Goal: Book appointment/travel/reservation

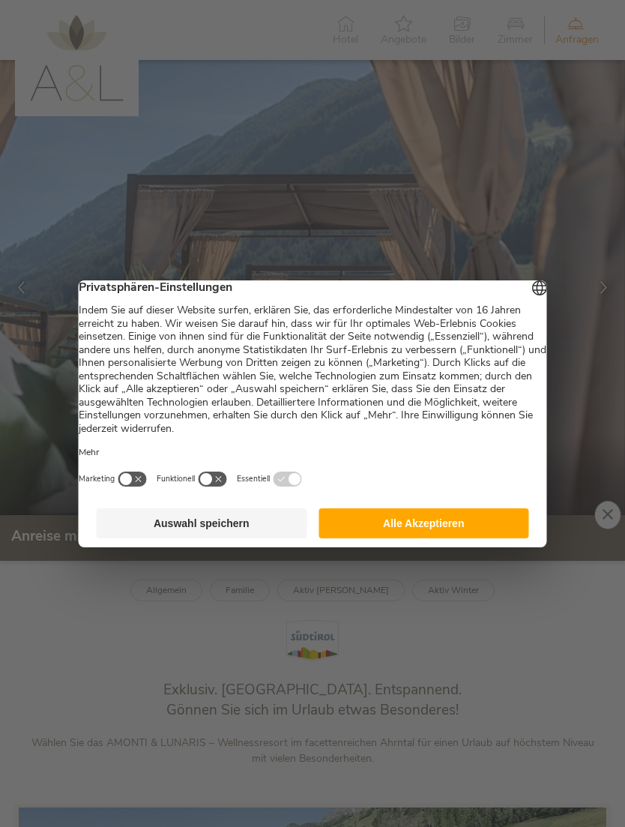
click at [250, 529] on button "Auswahl speichern" at bounding box center [202, 523] width 211 height 30
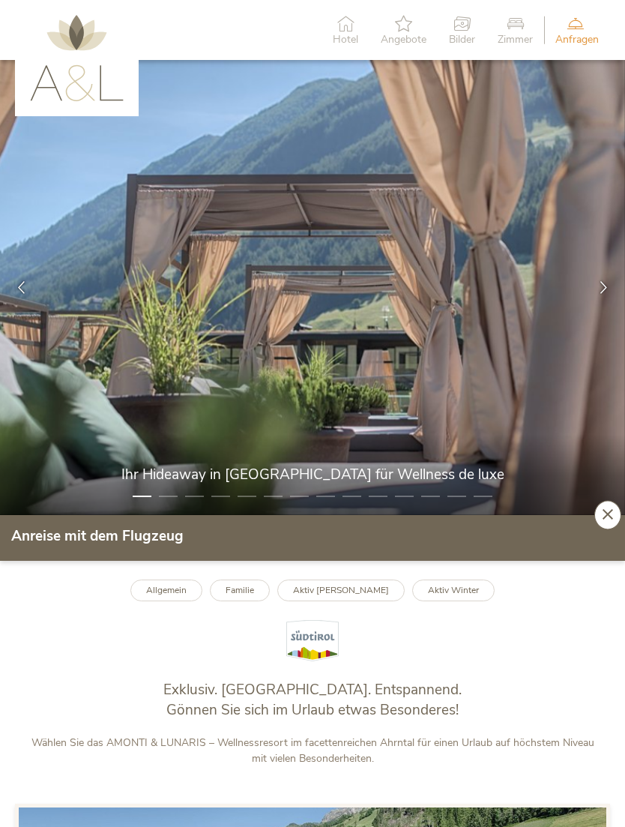
click at [449, 34] on span "Bilder" at bounding box center [462, 39] width 26 height 10
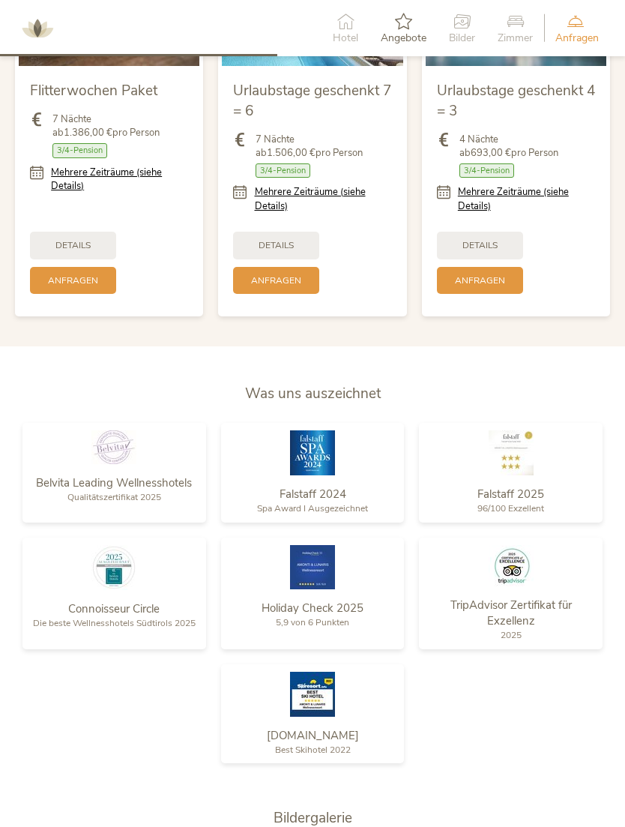
scroll to position [1642, 0]
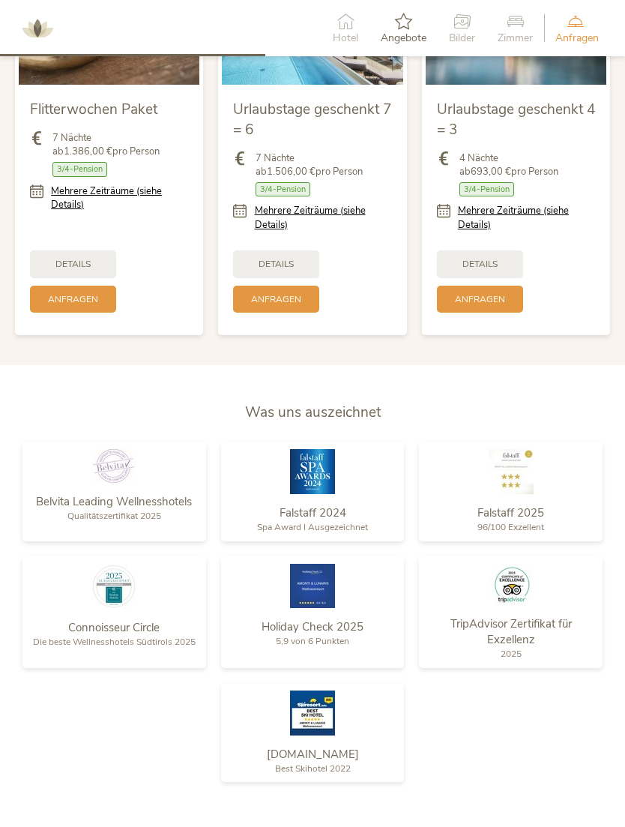
click at [400, 19] on icon at bounding box center [404, 21] width 46 height 16
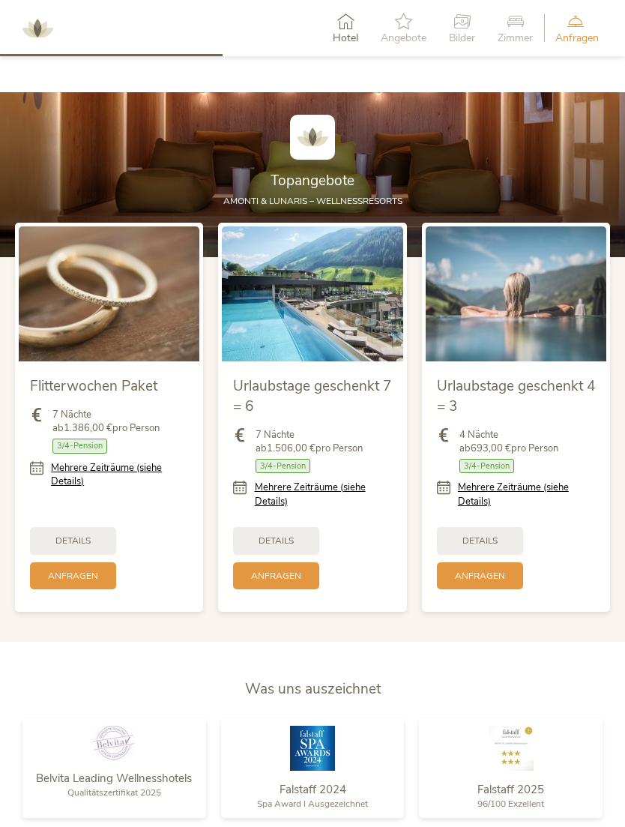
scroll to position [1358, 0]
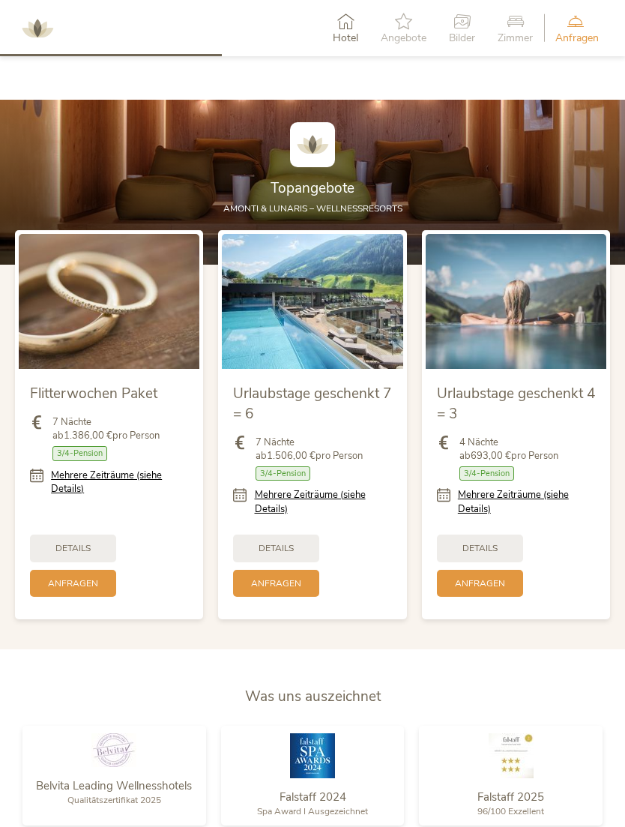
click at [540, 352] on img at bounding box center [516, 302] width 181 height 136
click at [483, 555] on span "Details" at bounding box center [479, 548] width 35 height 13
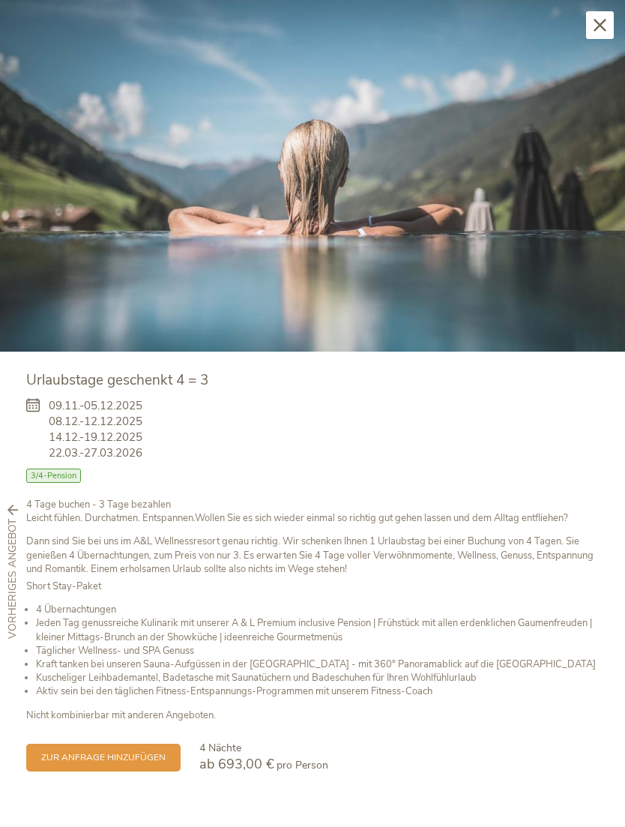
click at [149, 752] on span "zur Anfrage hinzufügen" at bounding box center [103, 757] width 124 height 13
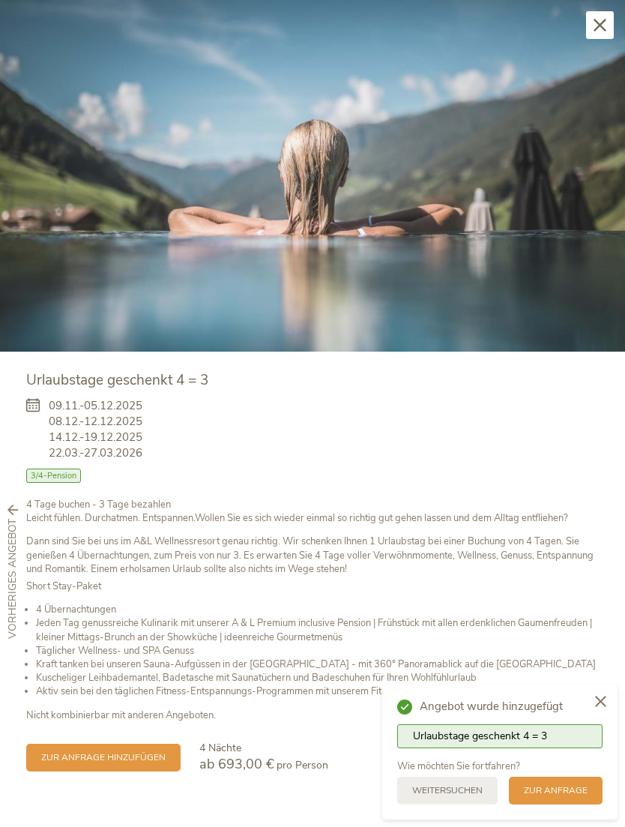
scroll to position [1989, 0]
click at [601, 19] on icon at bounding box center [599, 25] width 13 height 13
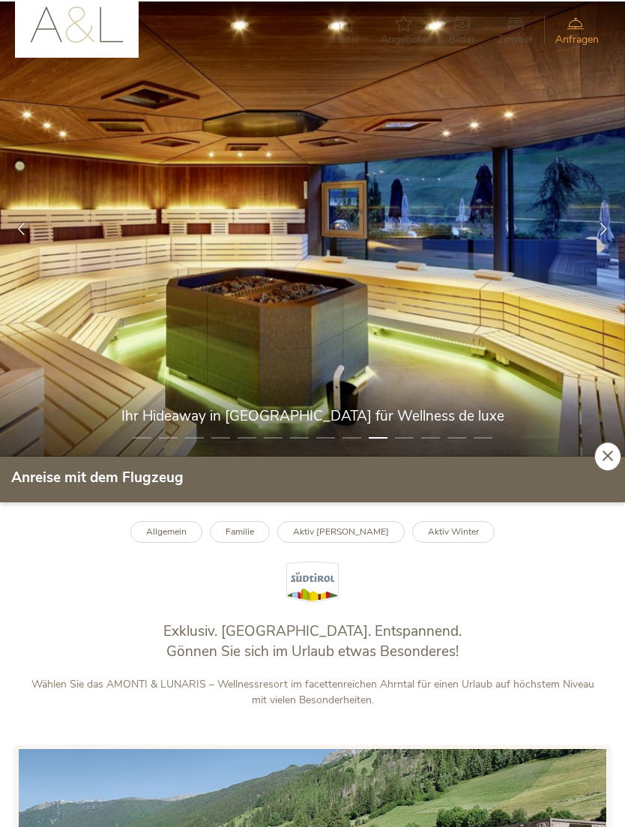
scroll to position [0, 0]
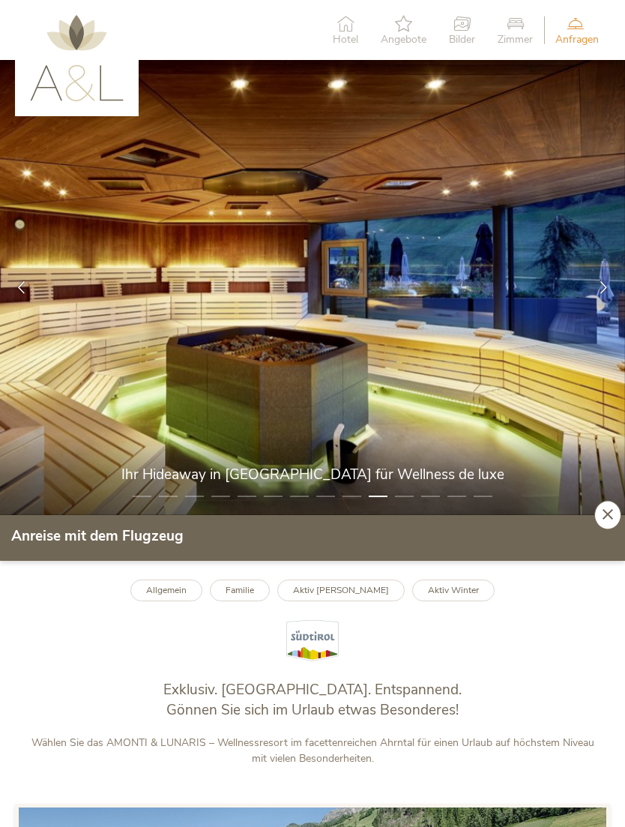
click at [518, 19] on icon at bounding box center [515, 23] width 35 height 16
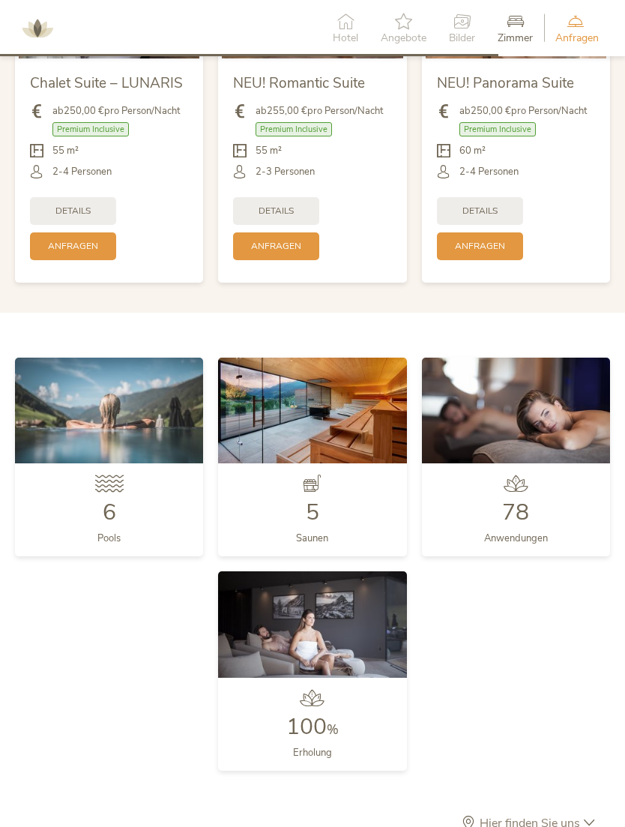
scroll to position [3112, 0]
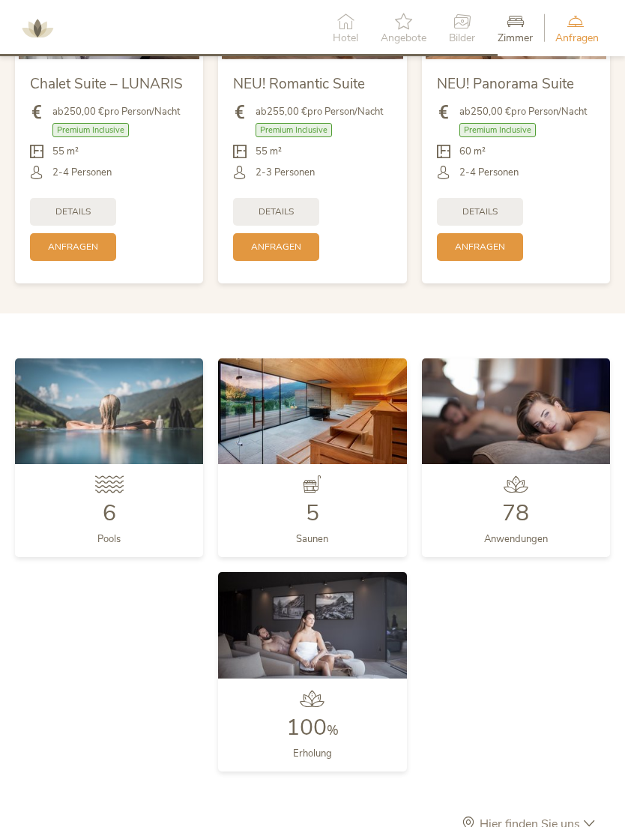
click at [89, 438] on img at bounding box center [109, 411] width 188 height 106
click at [100, 438] on img at bounding box center [109, 411] width 188 height 106
click at [109, 520] on span "6" at bounding box center [109, 513] width 13 height 31
click at [119, 492] on icon at bounding box center [109, 483] width 28 height 17
click at [139, 464] on img at bounding box center [109, 411] width 188 height 106
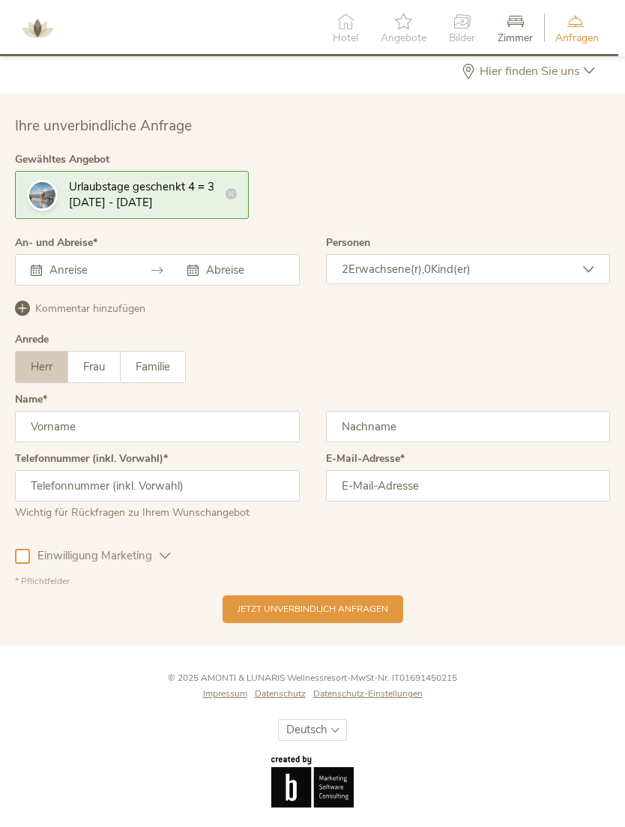
scroll to position [3865, 0]
click at [105, 277] on input "text" at bounding box center [87, 269] width 82 height 15
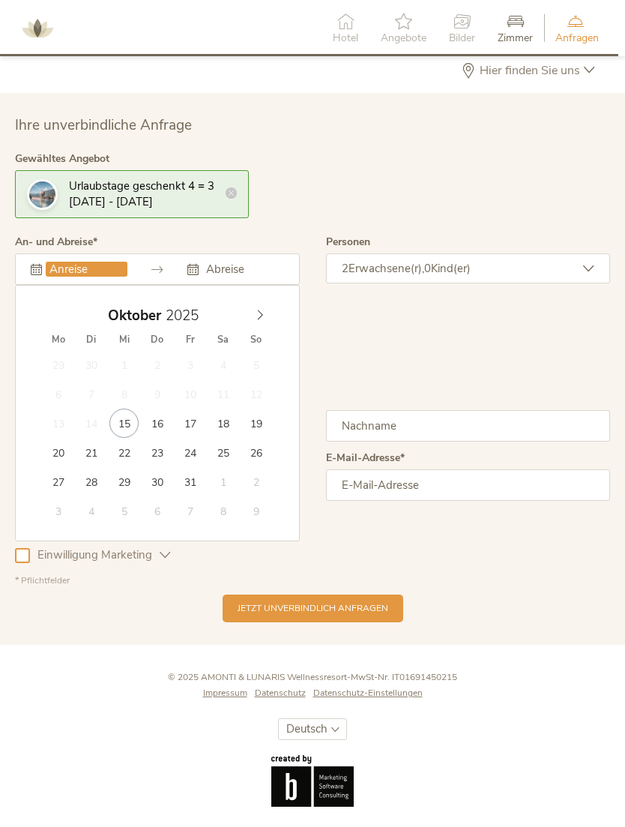
click at [270, 321] on span at bounding box center [259, 310] width 25 height 21
click at [271, 321] on span at bounding box center [259, 310] width 25 height 21
type input "19.12.2025"
type input "23.12.2025"
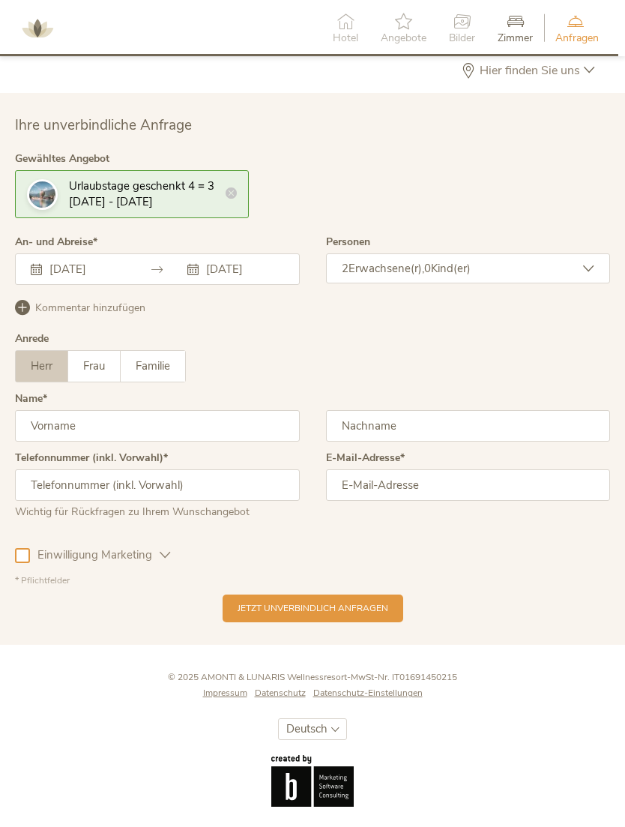
click at [205, 441] on input "text" at bounding box center [157, 425] width 285 height 31
type input "Re"
type input "Rebele"
type input "T"
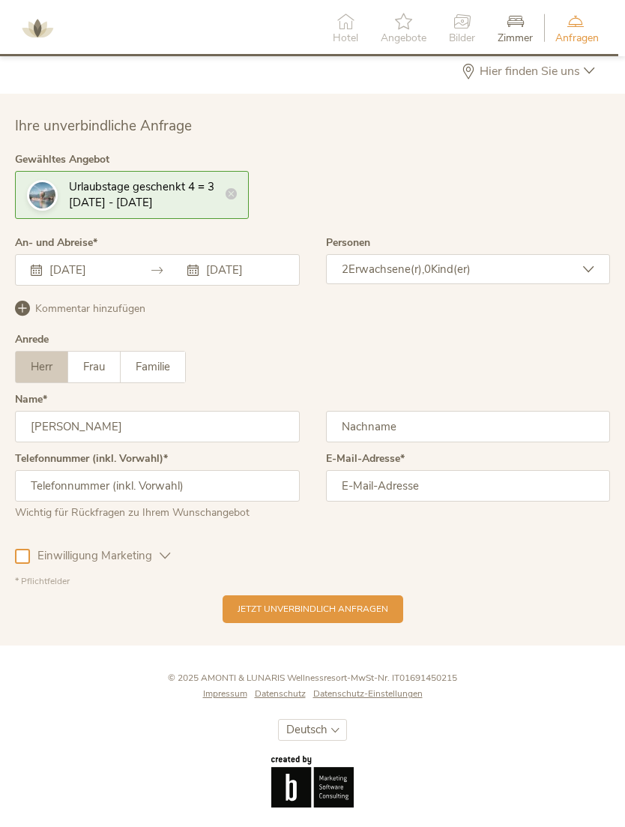
type input "Tobias"
click at [436, 501] on input "email" at bounding box center [468, 485] width 285 height 31
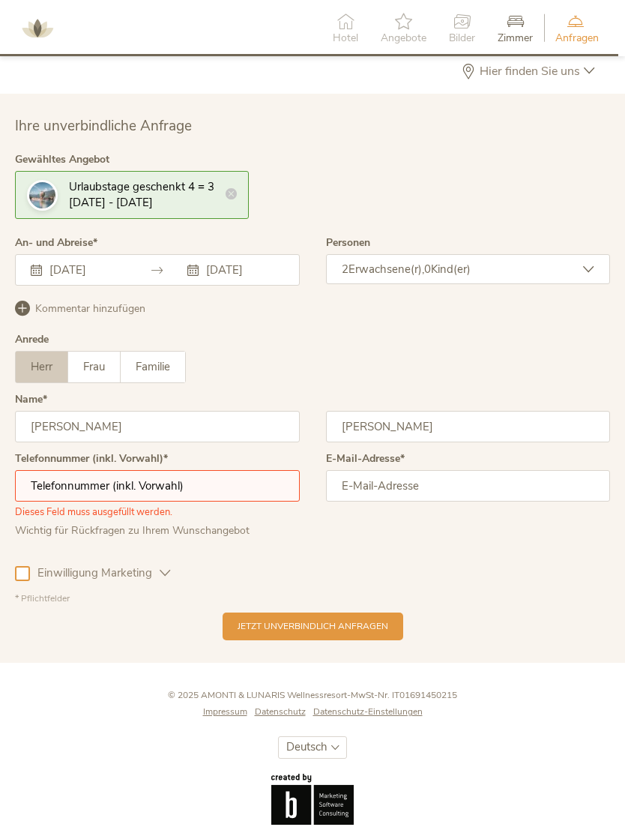
click at [202, 501] on input "text" at bounding box center [157, 485] width 285 height 31
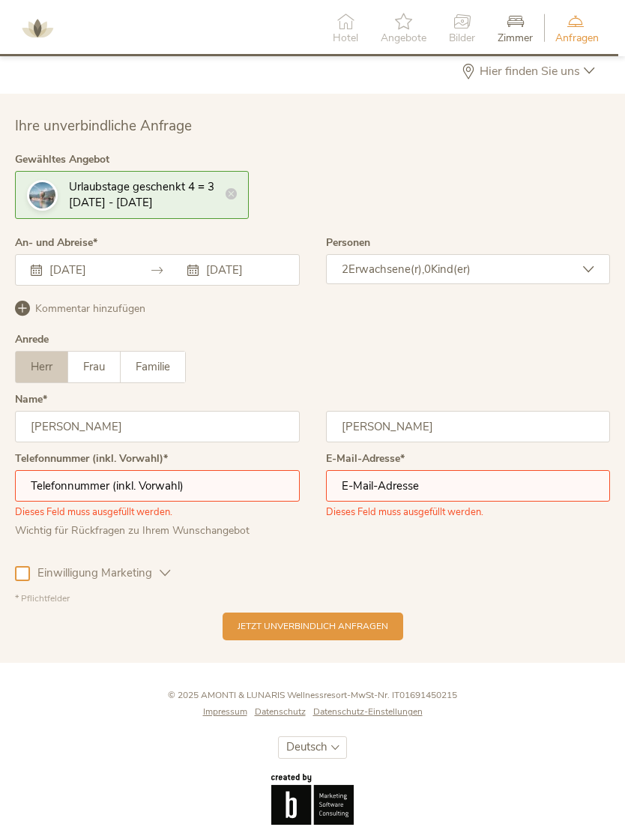
type input "01729956104"
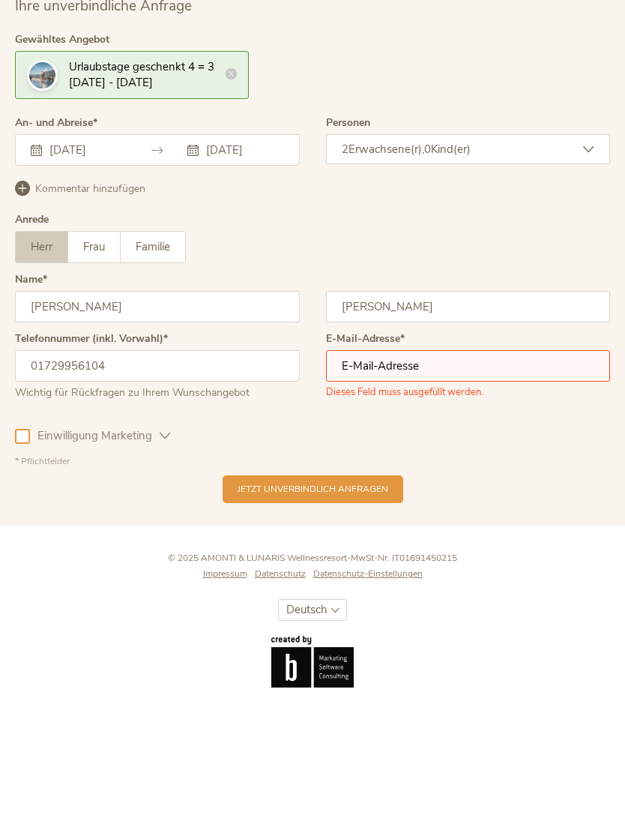
click at [26, 549] on div at bounding box center [22, 556] width 15 height 15
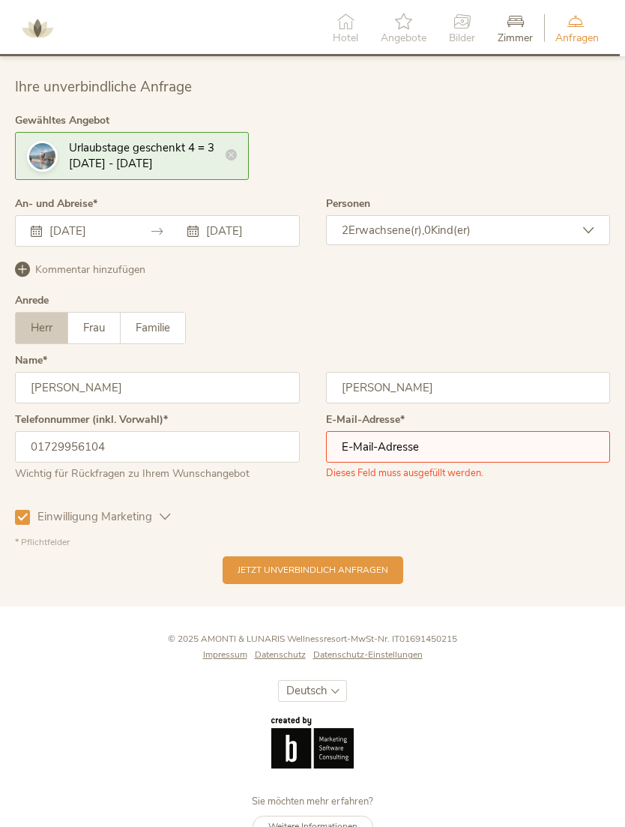
scroll to position [3907, 0]
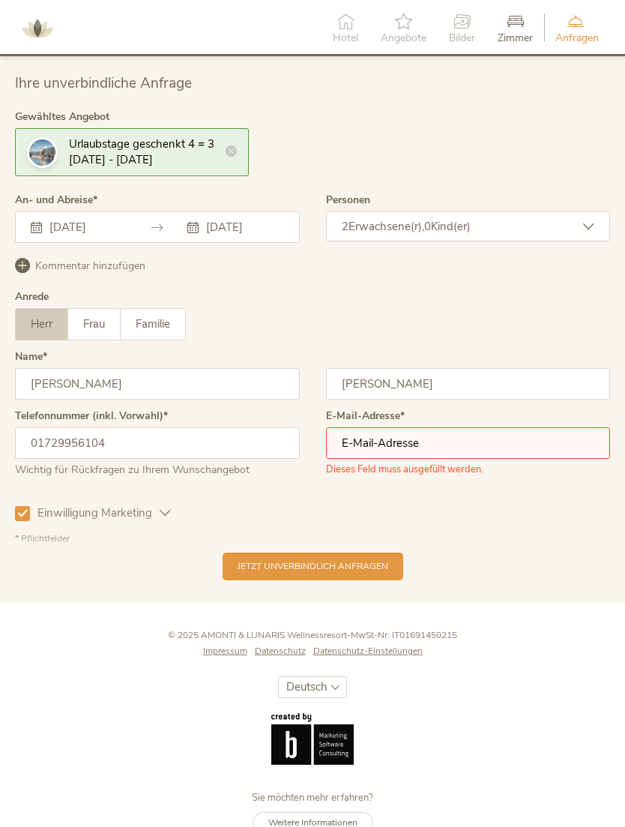
click at [467, 453] on input "email" at bounding box center [468, 442] width 285 height 31
type input "rebele.tobias@gmx.de"
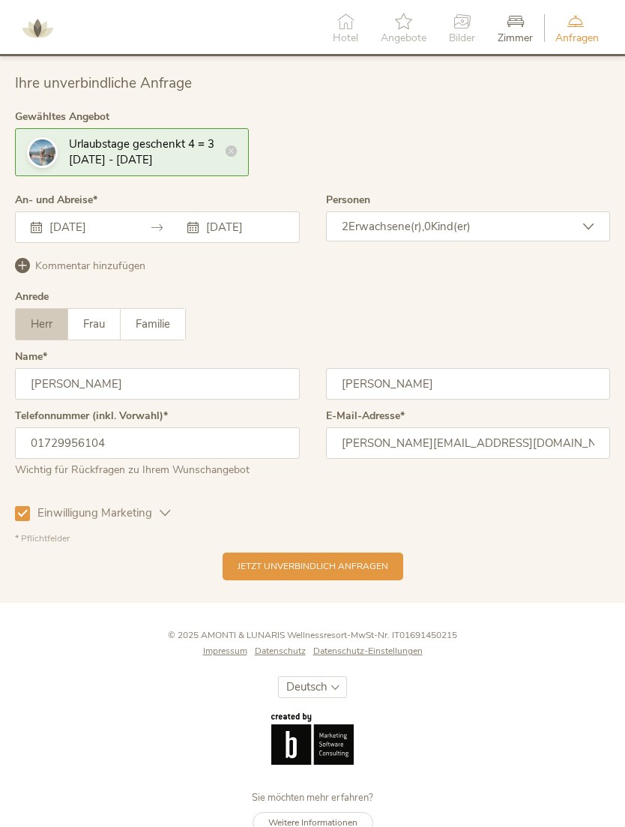
click at [360, 573] on span "Jetzt unverbindlich anfragen" at bounding box center [313, 566] width 151 height 13
